Goal: Task Accomplishment & Management: Manage account settings

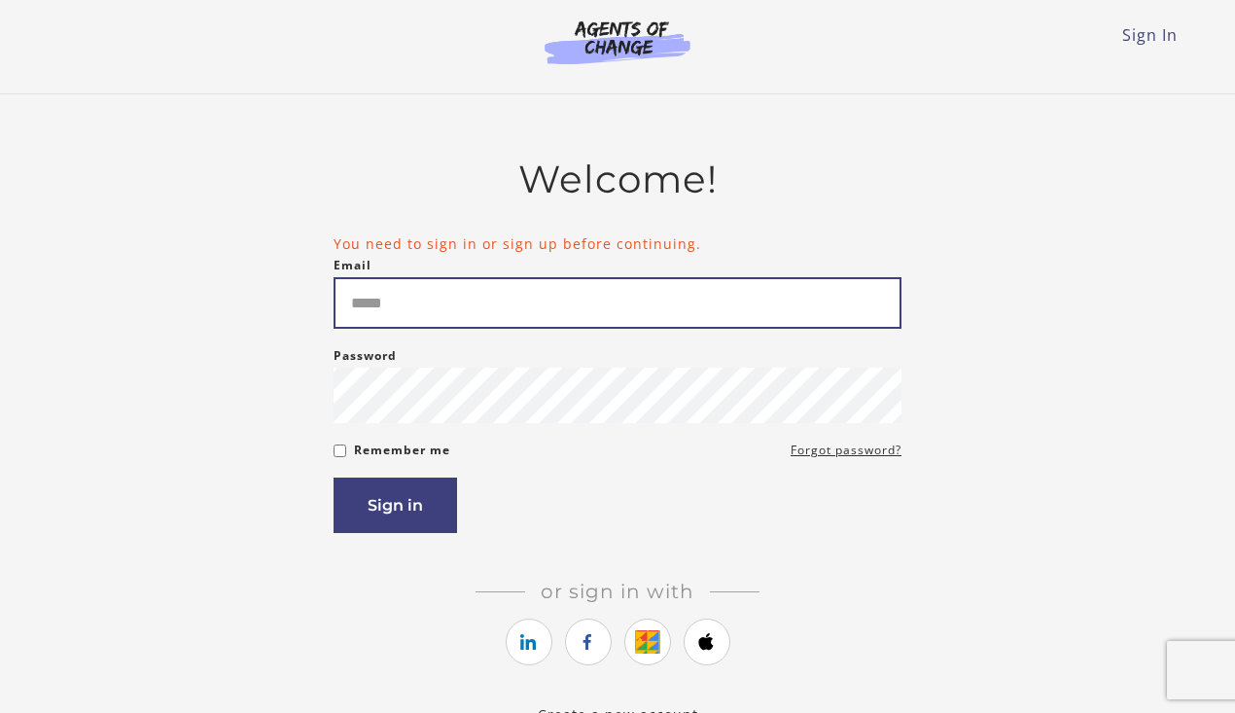
click at [551, 284] on input "Email" at bounding box center [618, 303] width 568 height 52
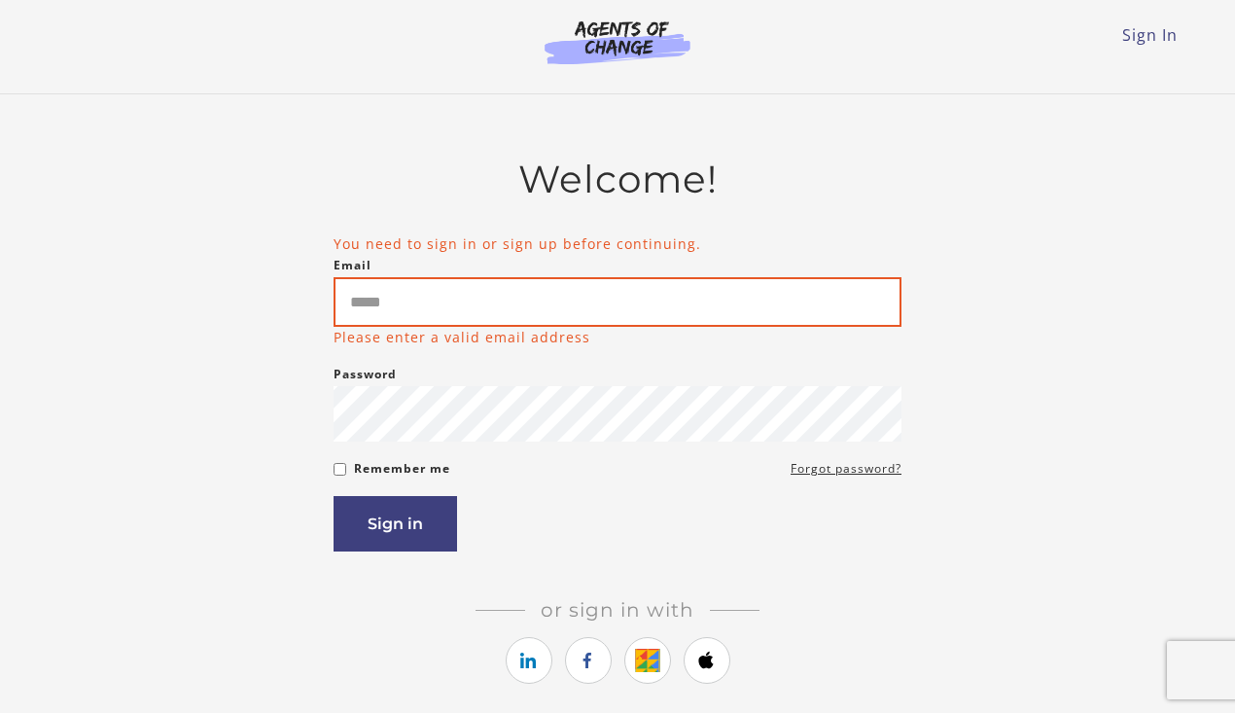
type input "**********"
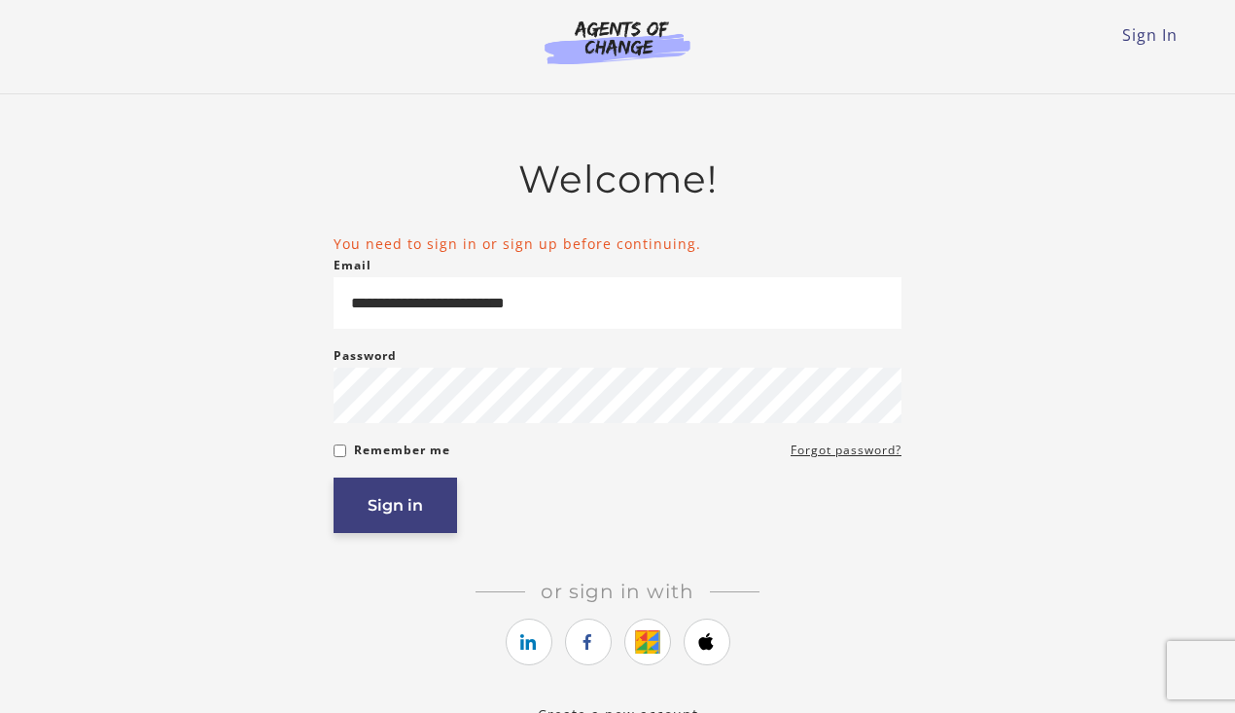
click at [425, 544] on article "**********" at bounding box center [618, 429] width 568 height 545
click at [423, 516] on button "Sign in" at bounding box center [395, 504] width 123 height 55
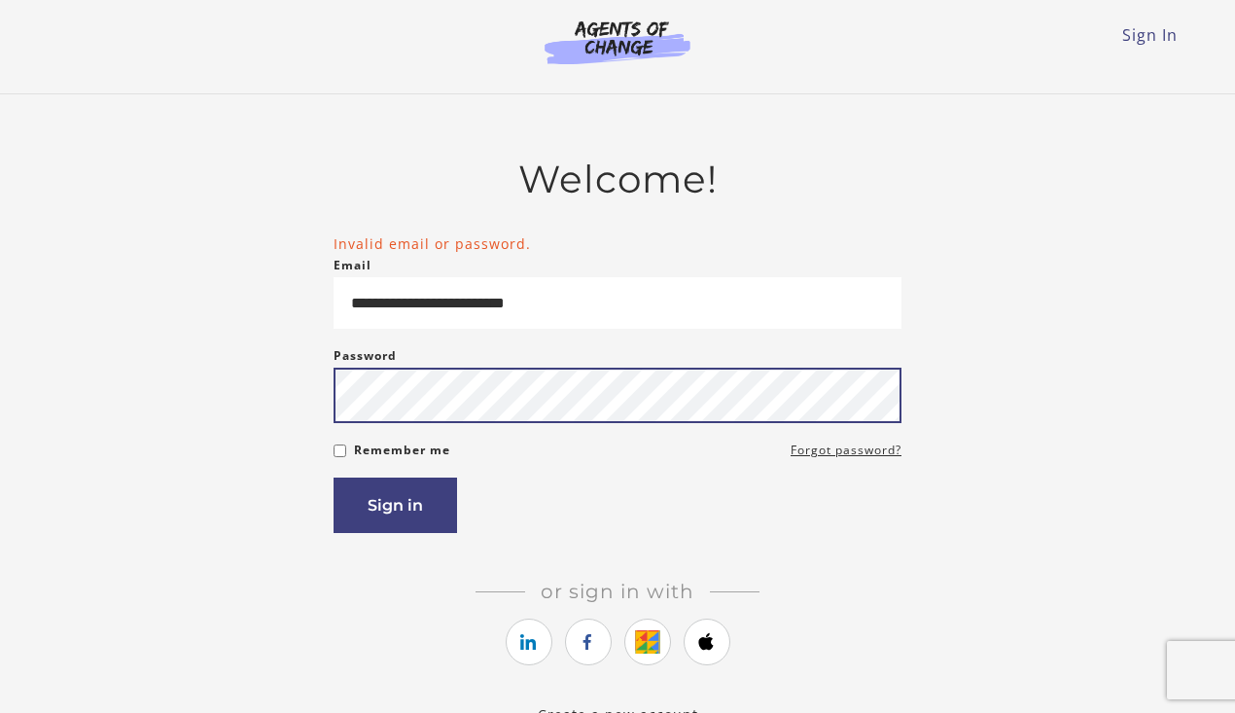
click at [334, 477] on button "Sign in" at bounding box center [395, 504] width 123 height 55
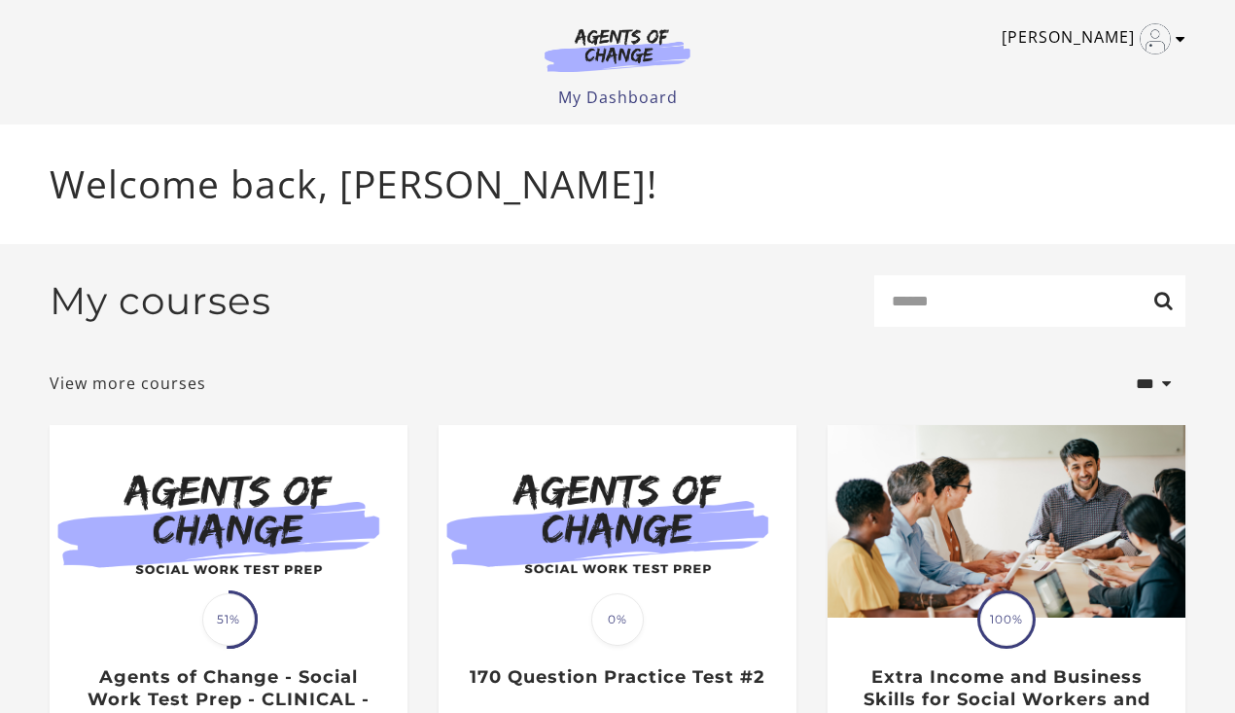
click at [1160, 33] on img "Toggle menu" at bounding box center [1155, 38] width 31 height 31
click at [1071, 79] on link "My Account" at bounding box center [1104, 70] width 171 height 33
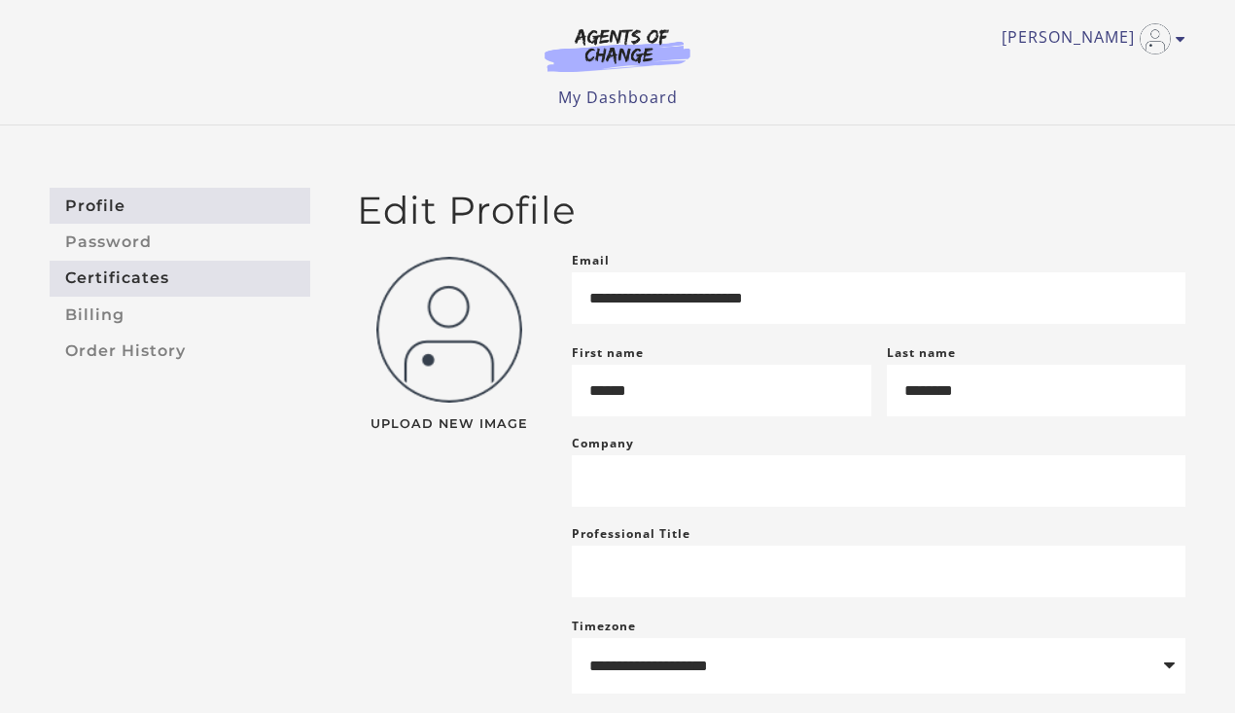
click at [123, 279] on link "Certificates" at bounding box center [180, 279] width 261 height 36
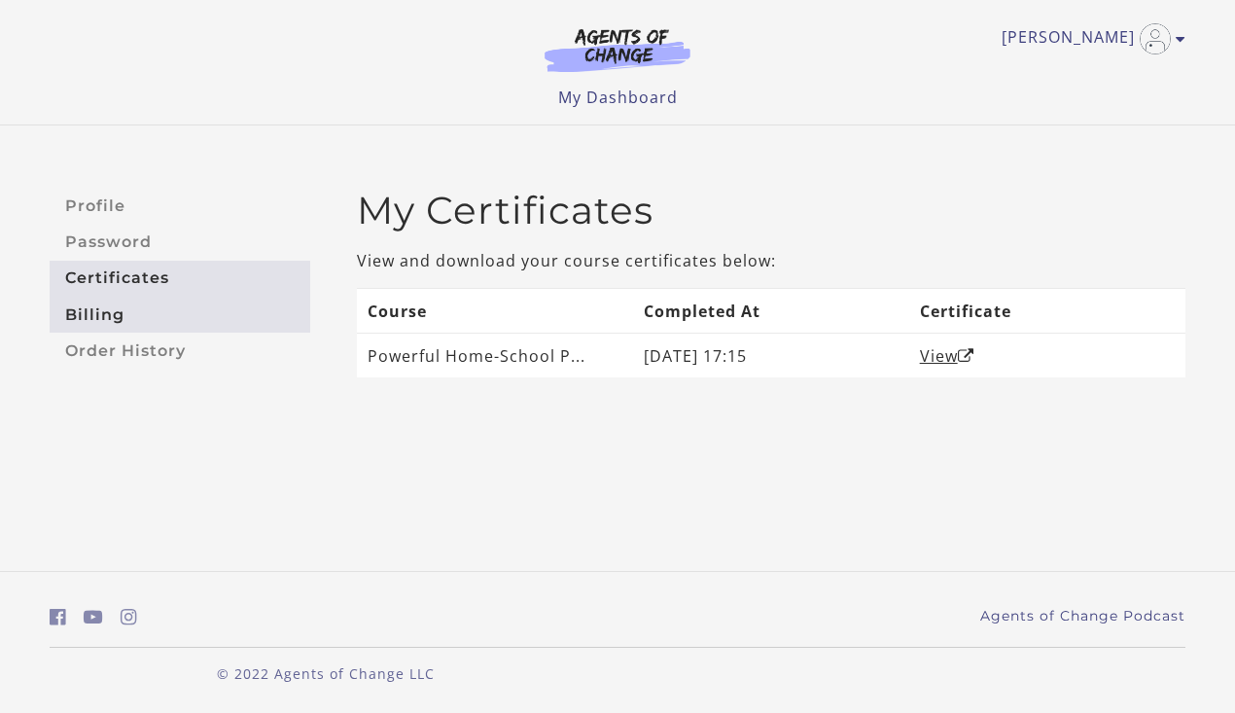
click at [123, 310] on link "Billing" at bounding box center [180, 315] width 261 height 36
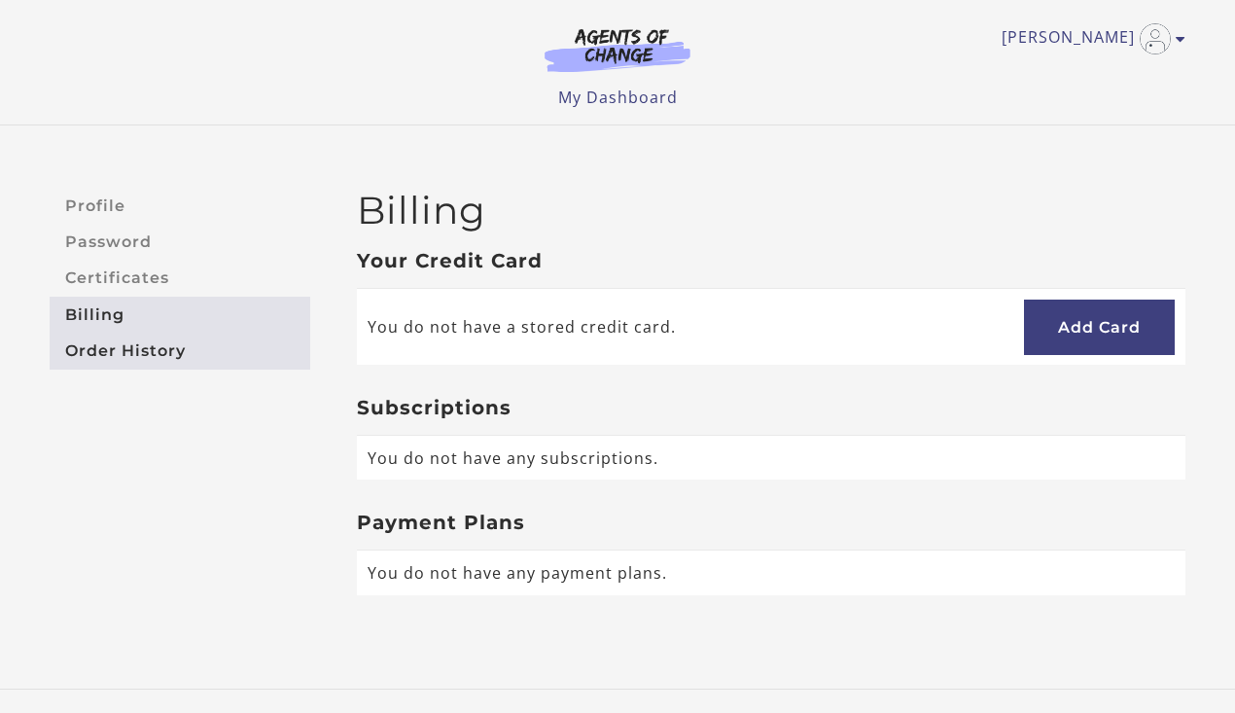
click at [127, 343] on link "Order History" at bounding box center [180, 351] width 261 height 36
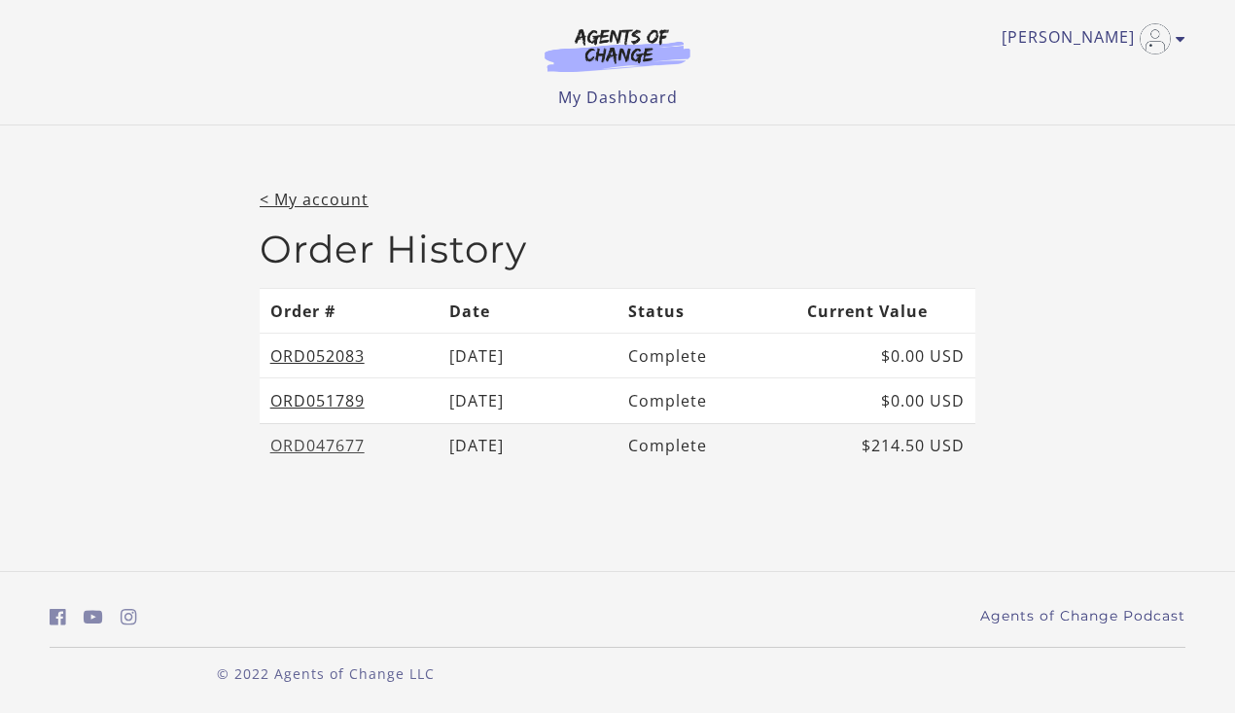
click at [321, 448] on link "ORD047677" at bounding box center [317, 445] width 94 height 21
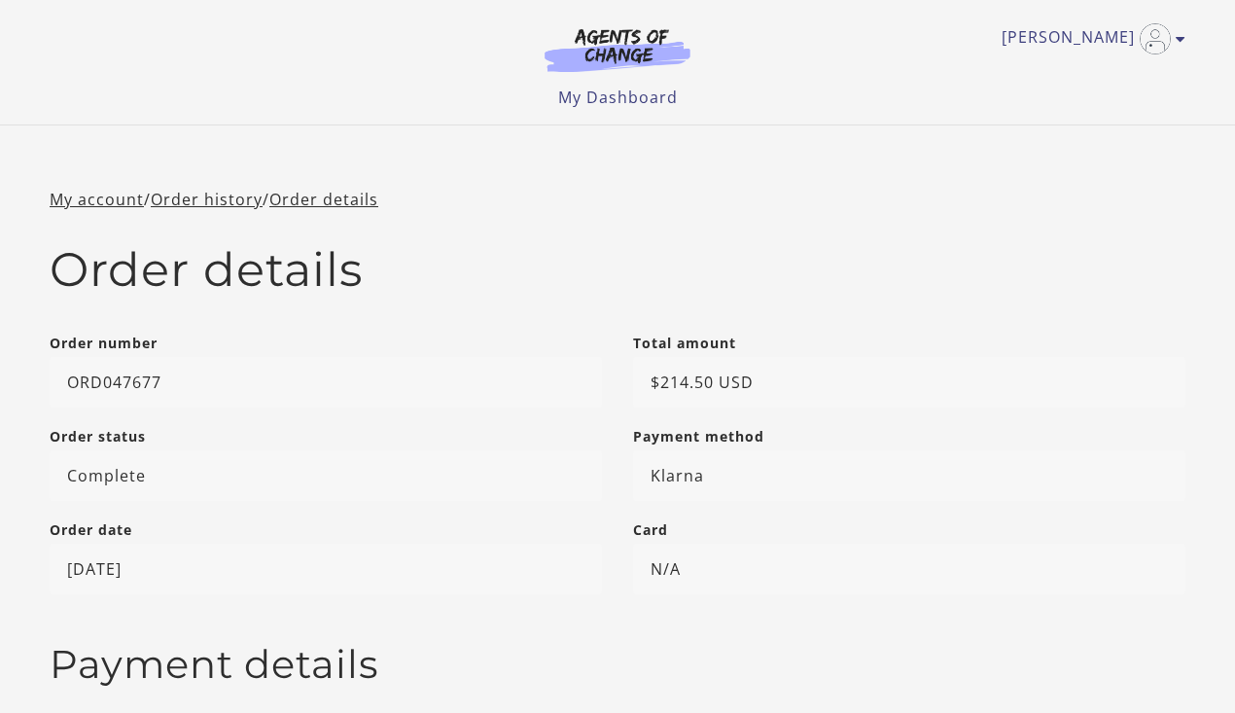
click at [649, 52] on img at bounding box center [617, 49] width 187 height 45
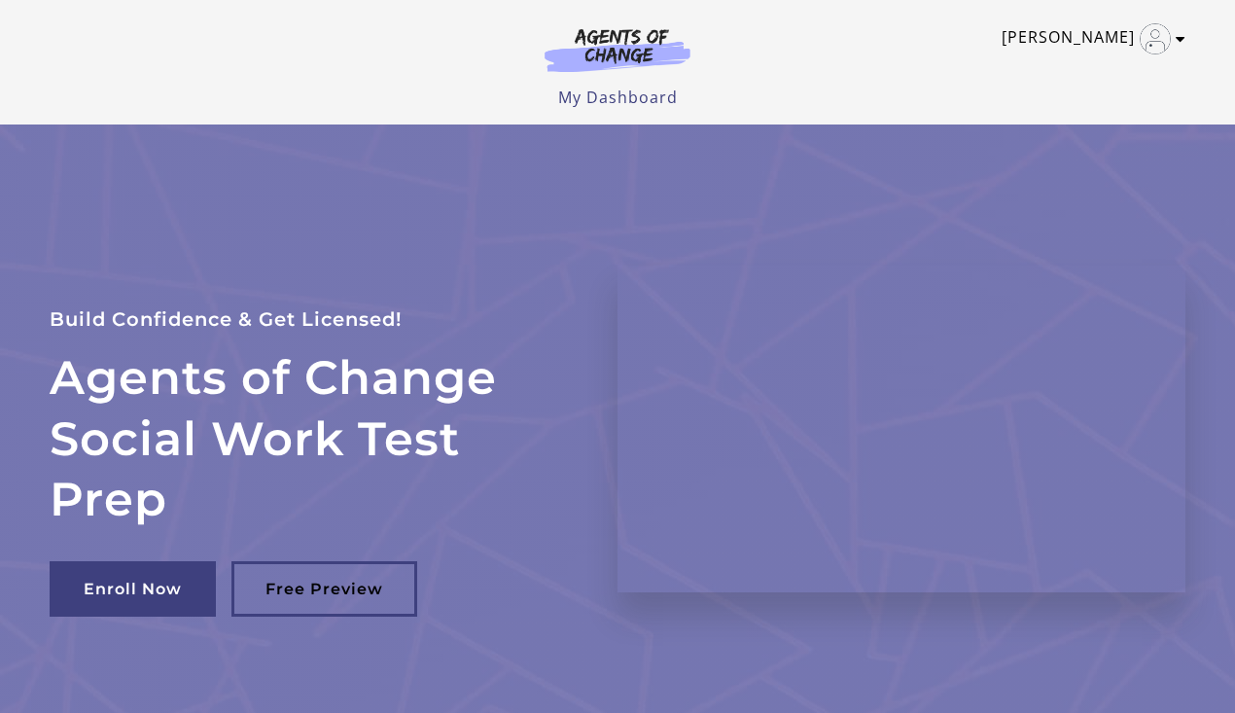
click at [1151, 35] on img "Toggle menu" at bounding box center [1155, 38] width 31 height 31
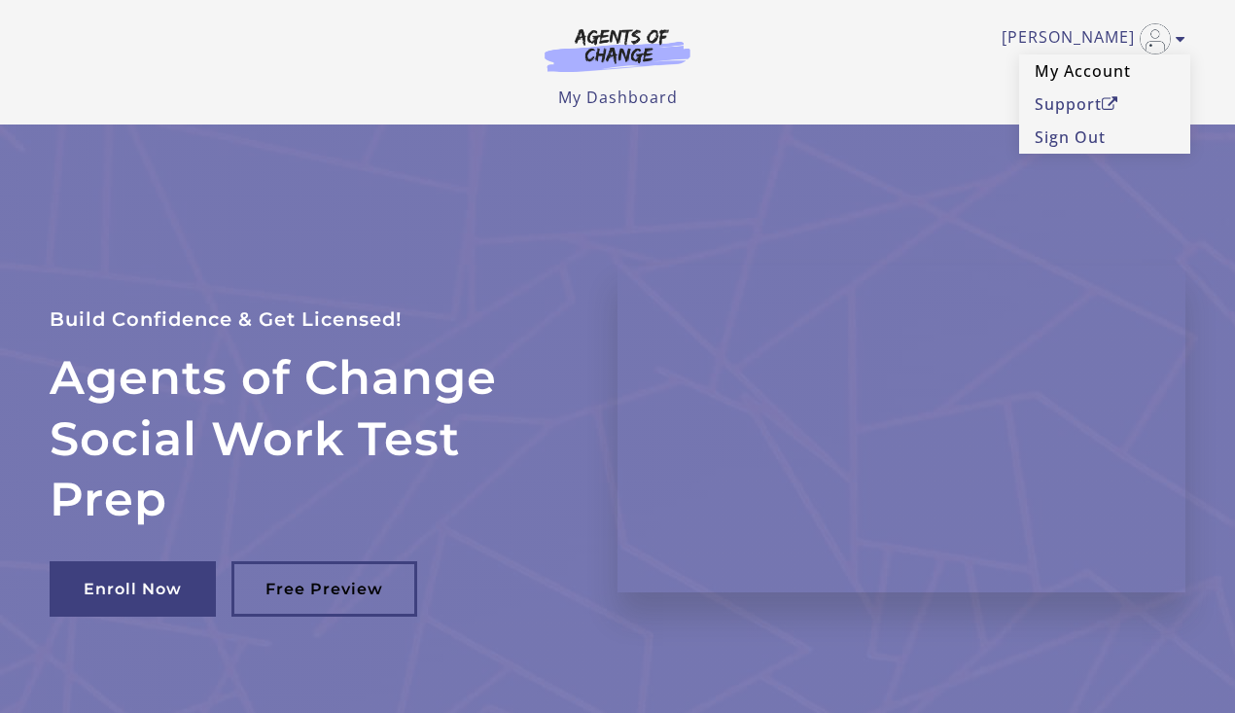
click at [1094, 63] on link "My Account" at bounding box center [1104, 70] width 171 height 33
